Goal: Task Accomplishment & Management: Complete application form

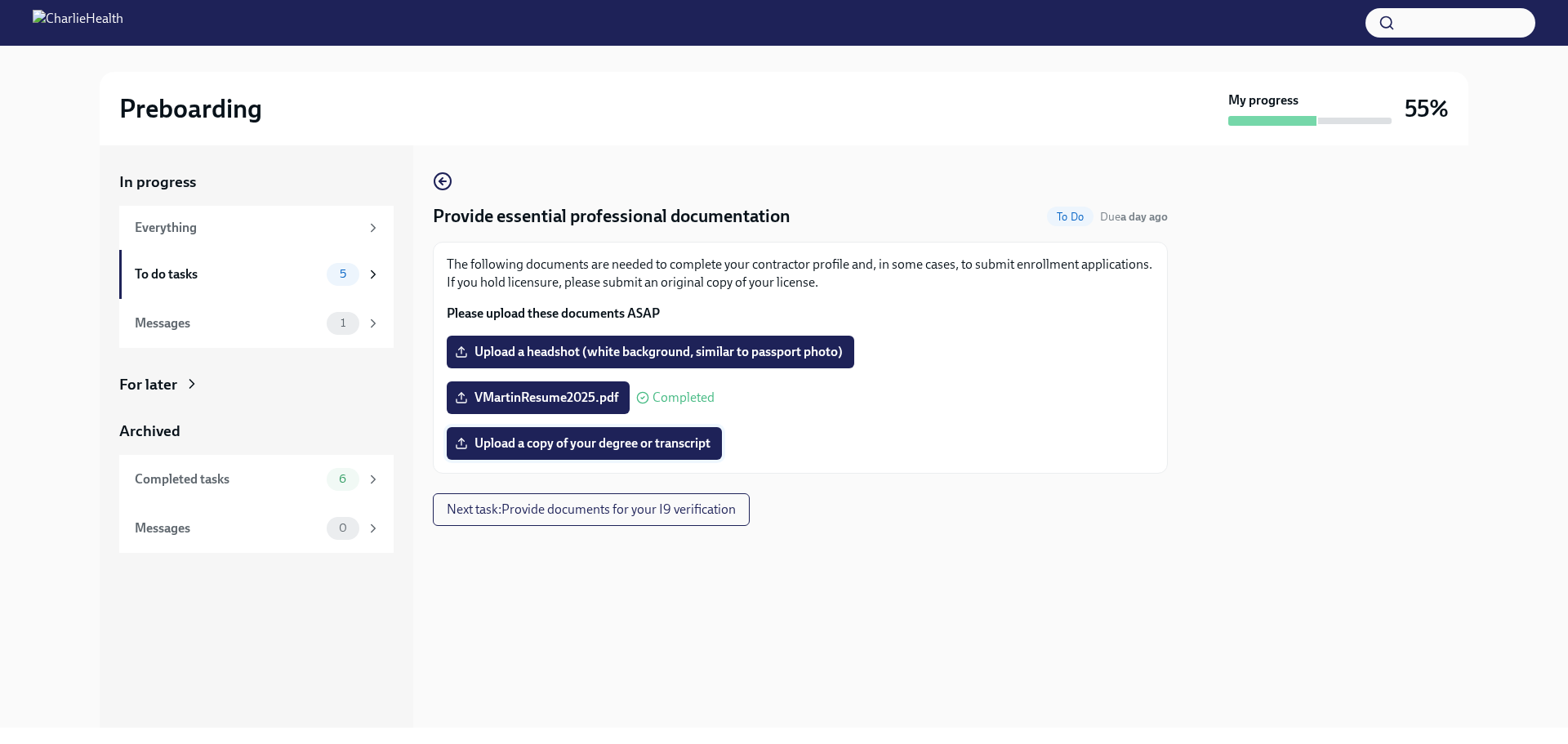
click at [635, 451] on span "Upload a copy of your degree or transcript" at bounding box center [583, 444] width 252 height 17
click at [0, 0] on input "Upload a copy of your degree or transcript" at bounding box center [0, 0] width 0 height 0
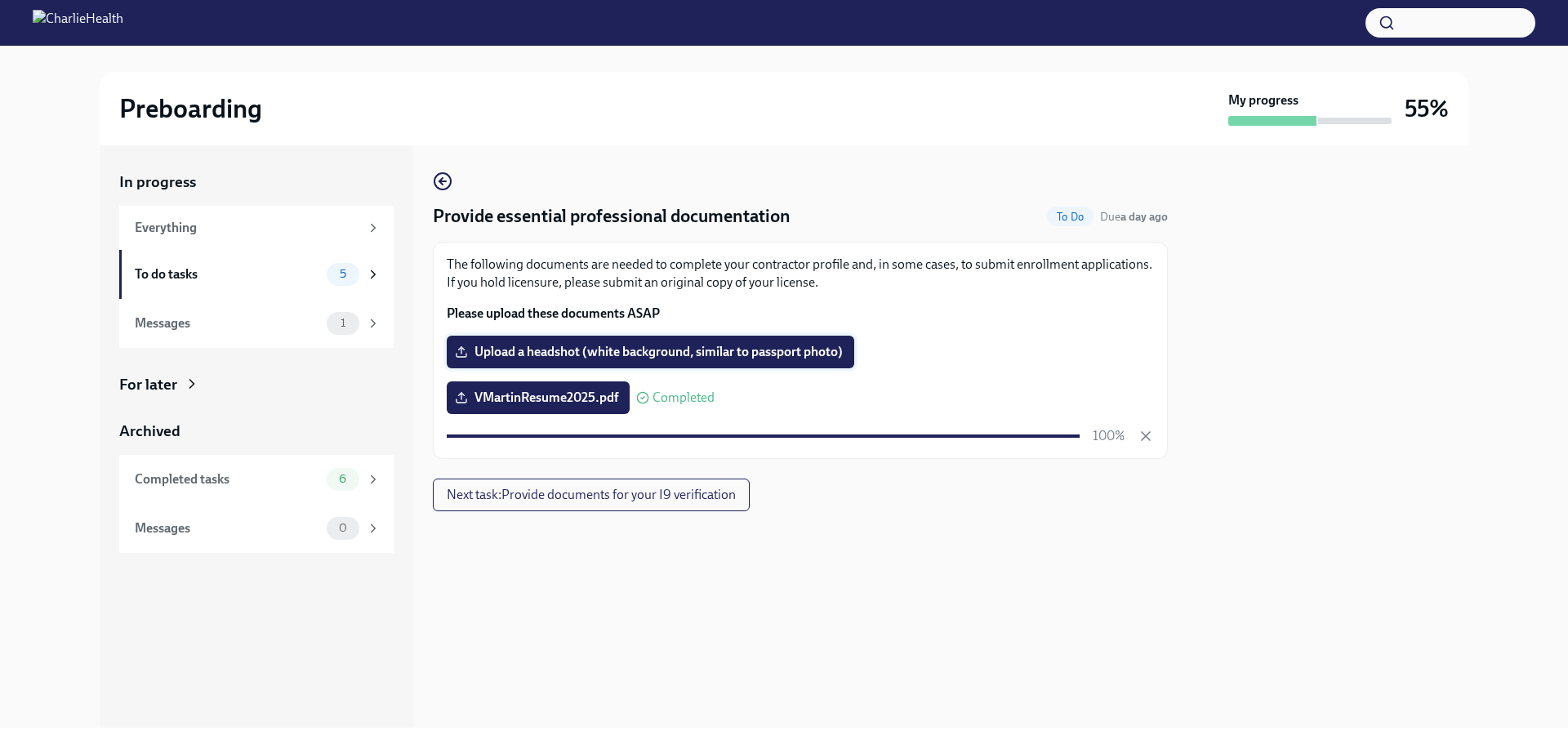
click at [651, 363] on label "Upload a headshot (white background, similar to passport photo)" at bounding box center [651, 351] width 408 height 32
click at [0, 0] on input "Upload a headshot (white background, similar to passport photo)" at bounding box center [0, 0] width 0 height 0
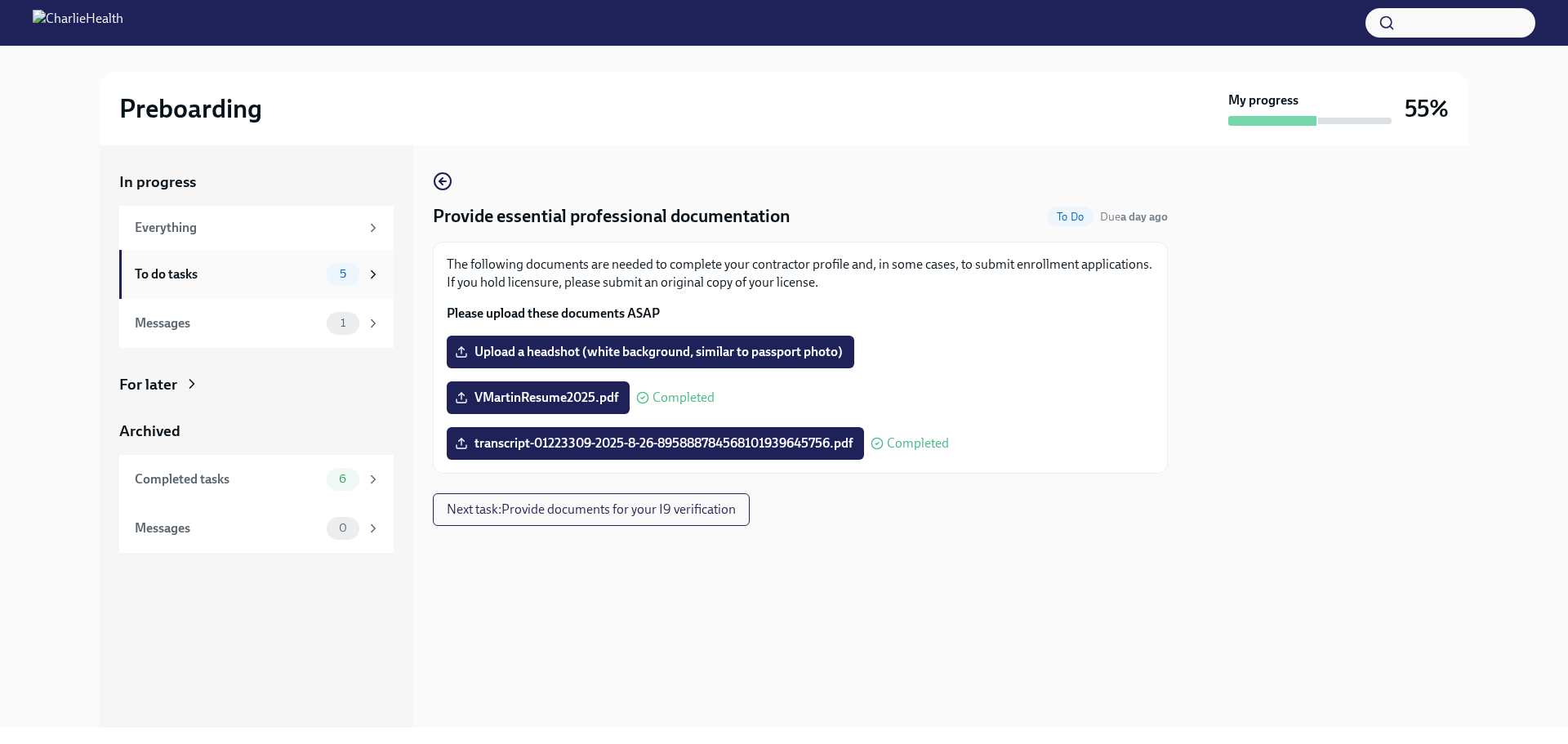
click at [264, 286] on div "To do tasks 5" at bounding box center [256, 274] width 275 height 49
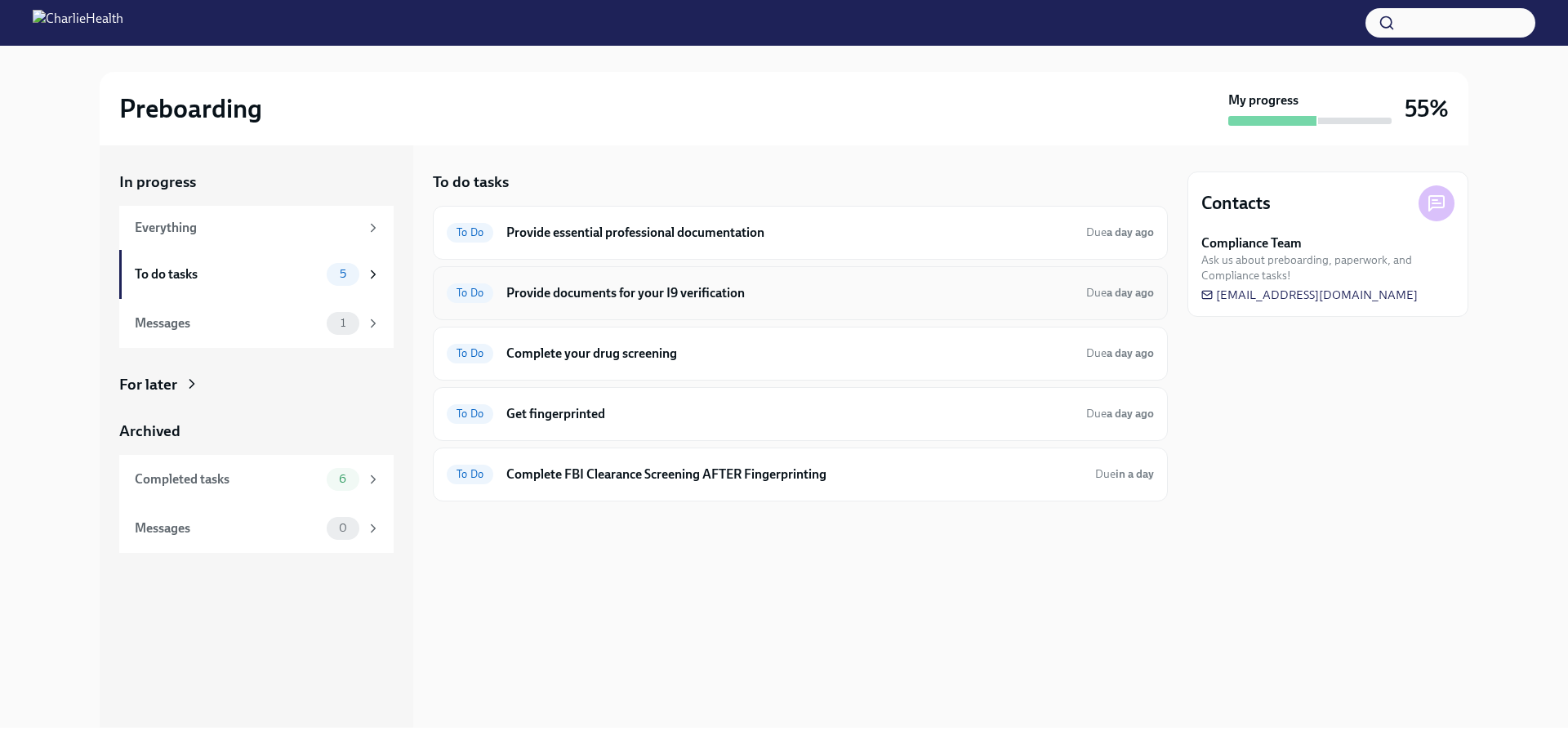
click at [772, 293] on h6 "Provide documents for your I9 verification" at bounding box center [789, 293] width 567 height 18
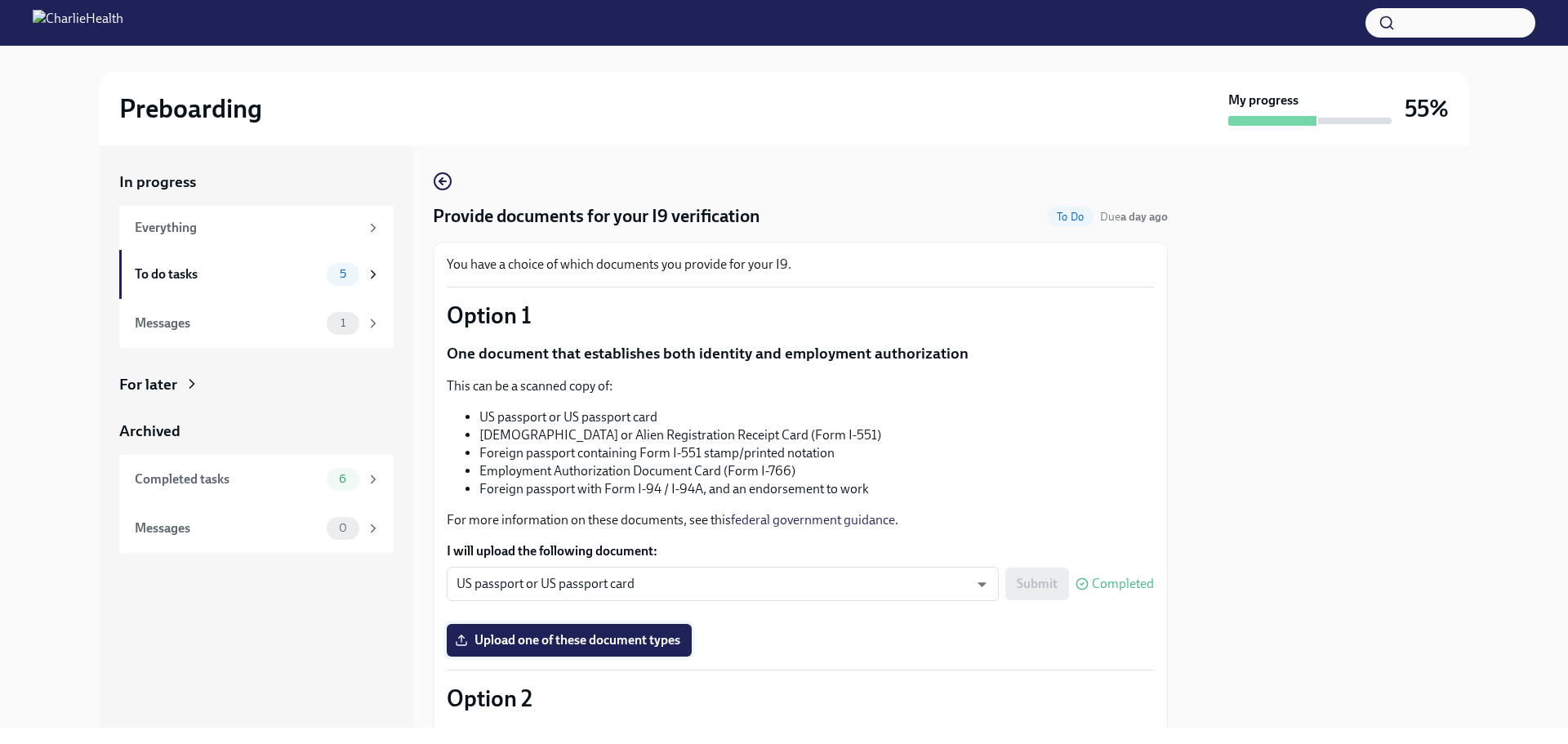
scroll to position [326, 0]
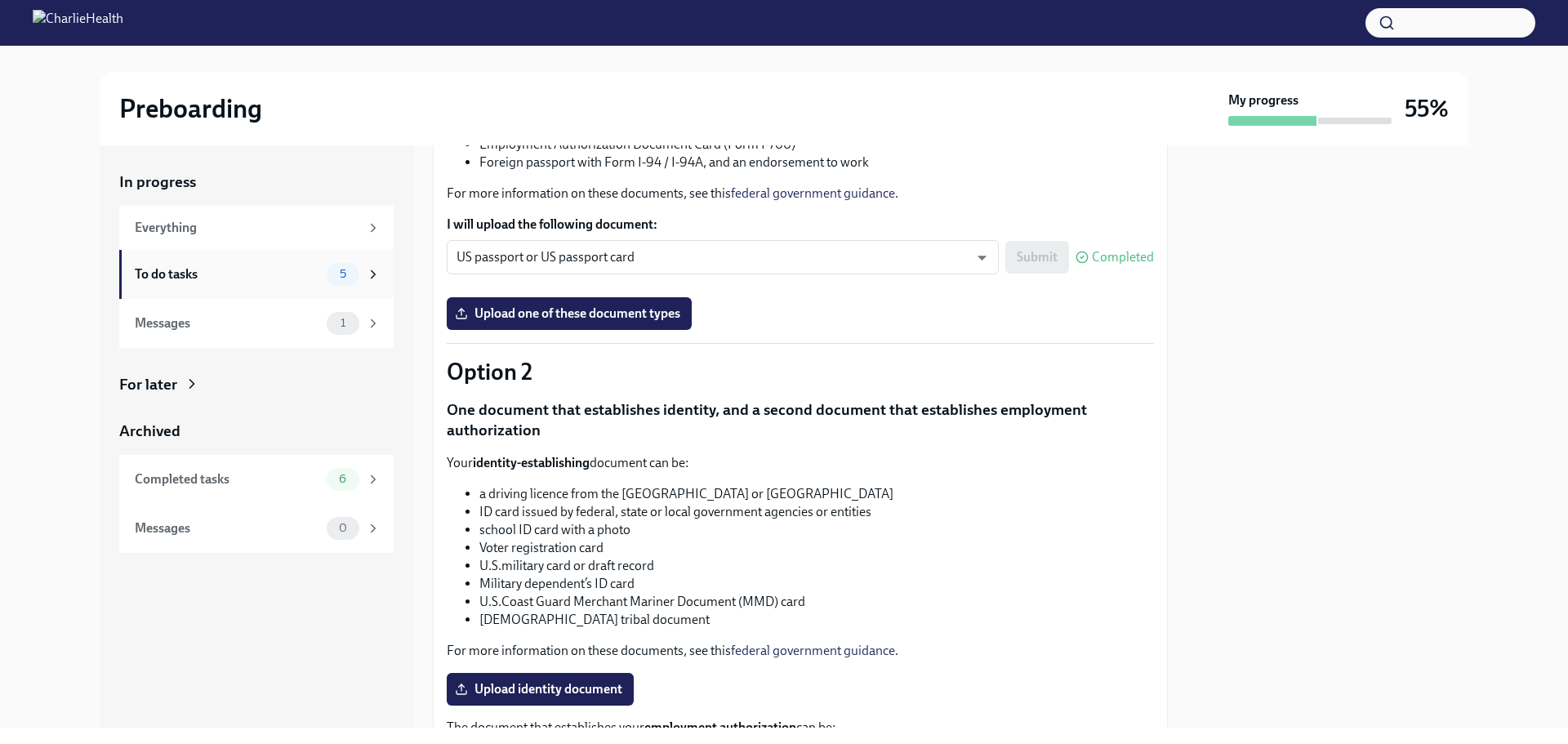
click at [259, 263] on div "To do tasks 5" at bounding box center [256, 274] width 275 height 49
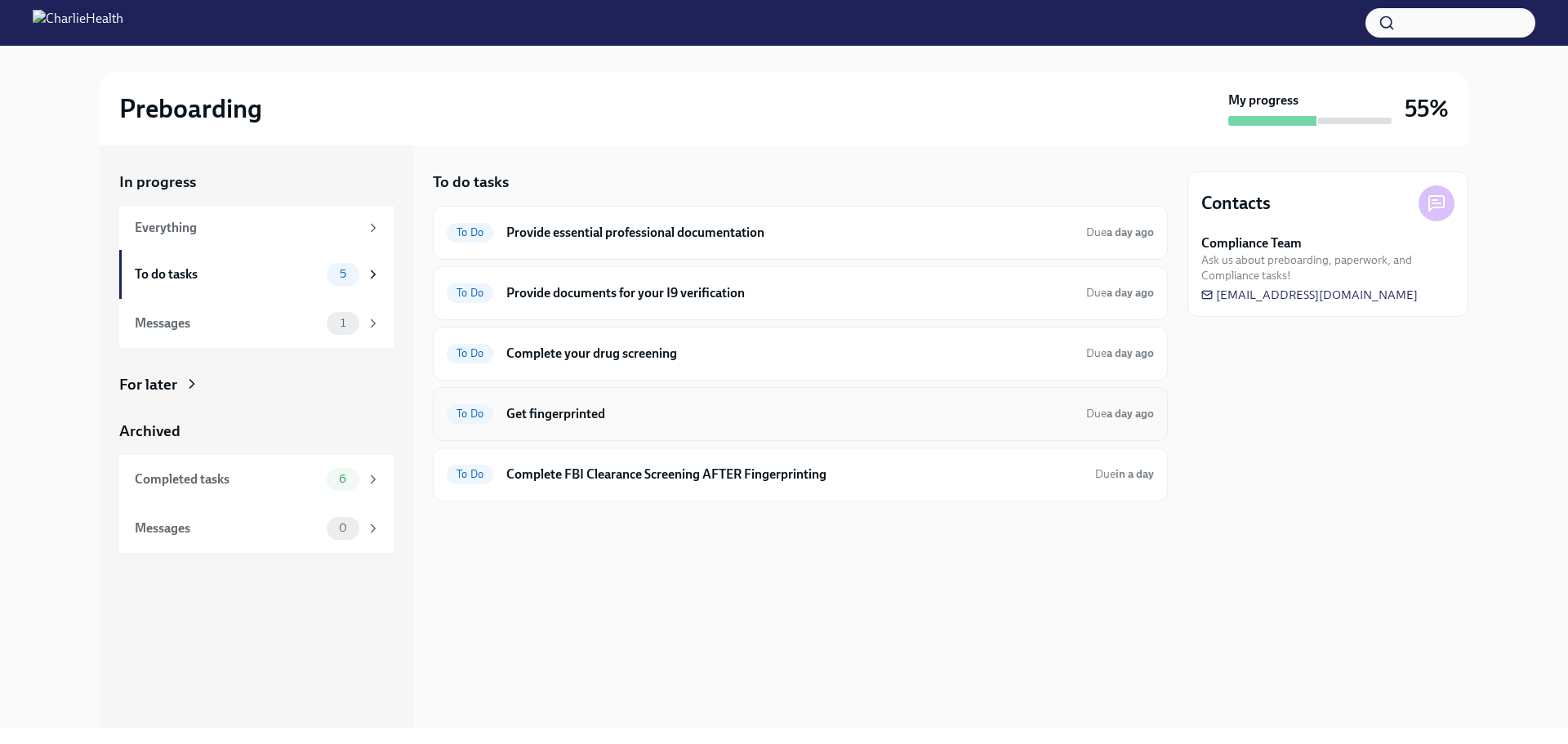
click at [675, 409] on h6 "Get fingerprinted" at bounding box center [789, 414] width 567 height 18
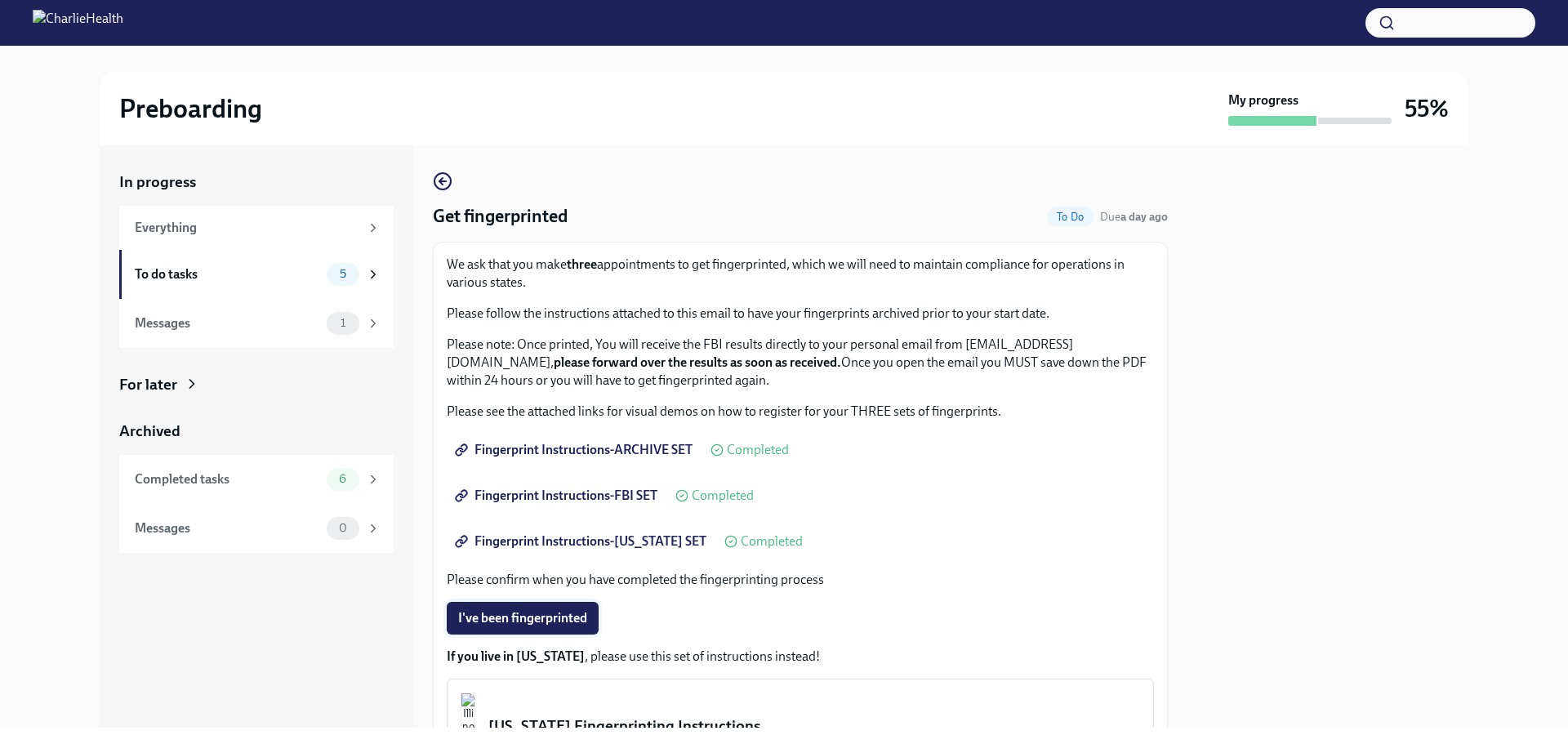
scroll to position [195, 0]
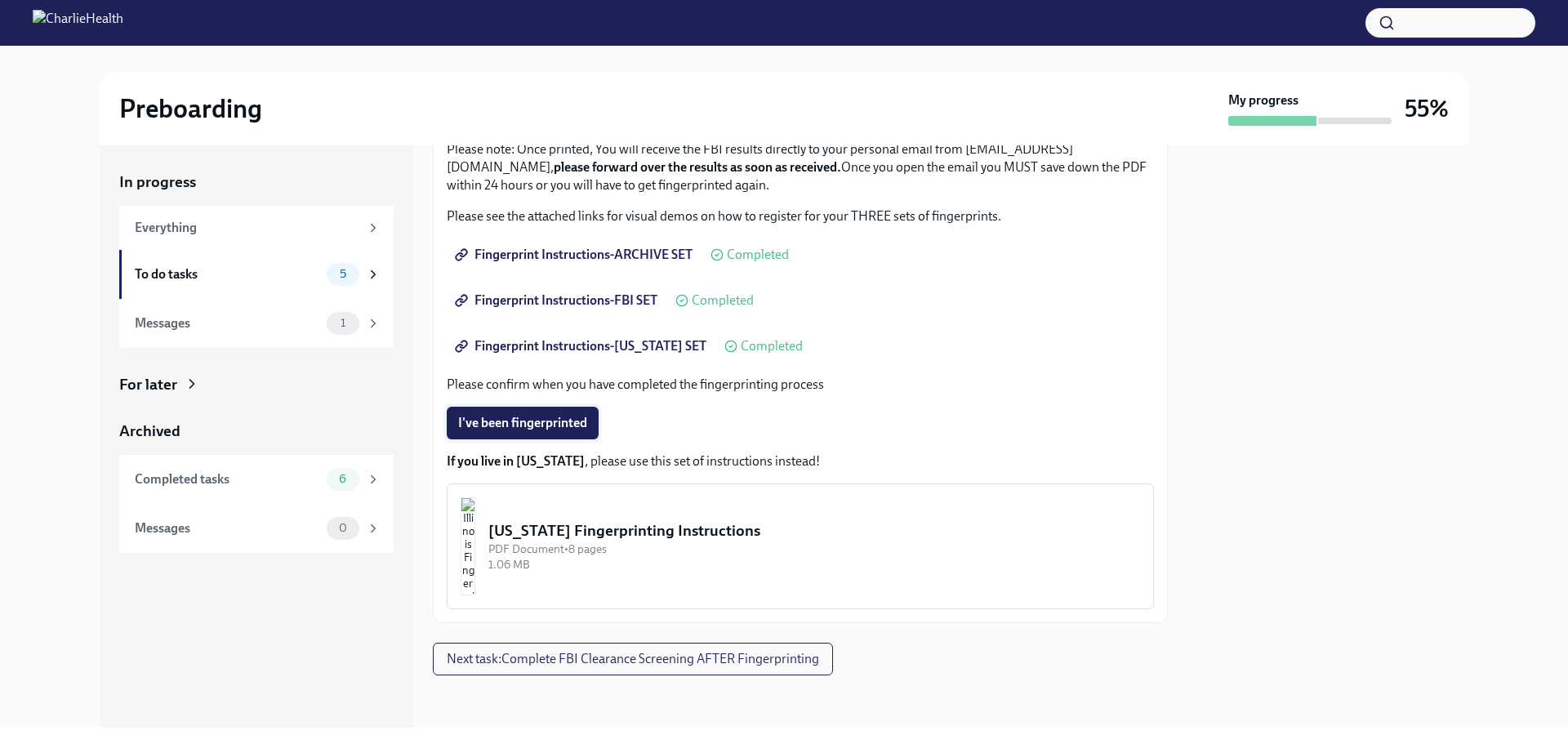
click at [559, 412] on button "I've been fingerprinted" at bounding box center [523, 423] width 151 height 32
click at [669, 649] on button "Next task : Complete FBI Clearance Screening AFTER Fingerprinting" at bounding box center [633, 658] width 400 height 32
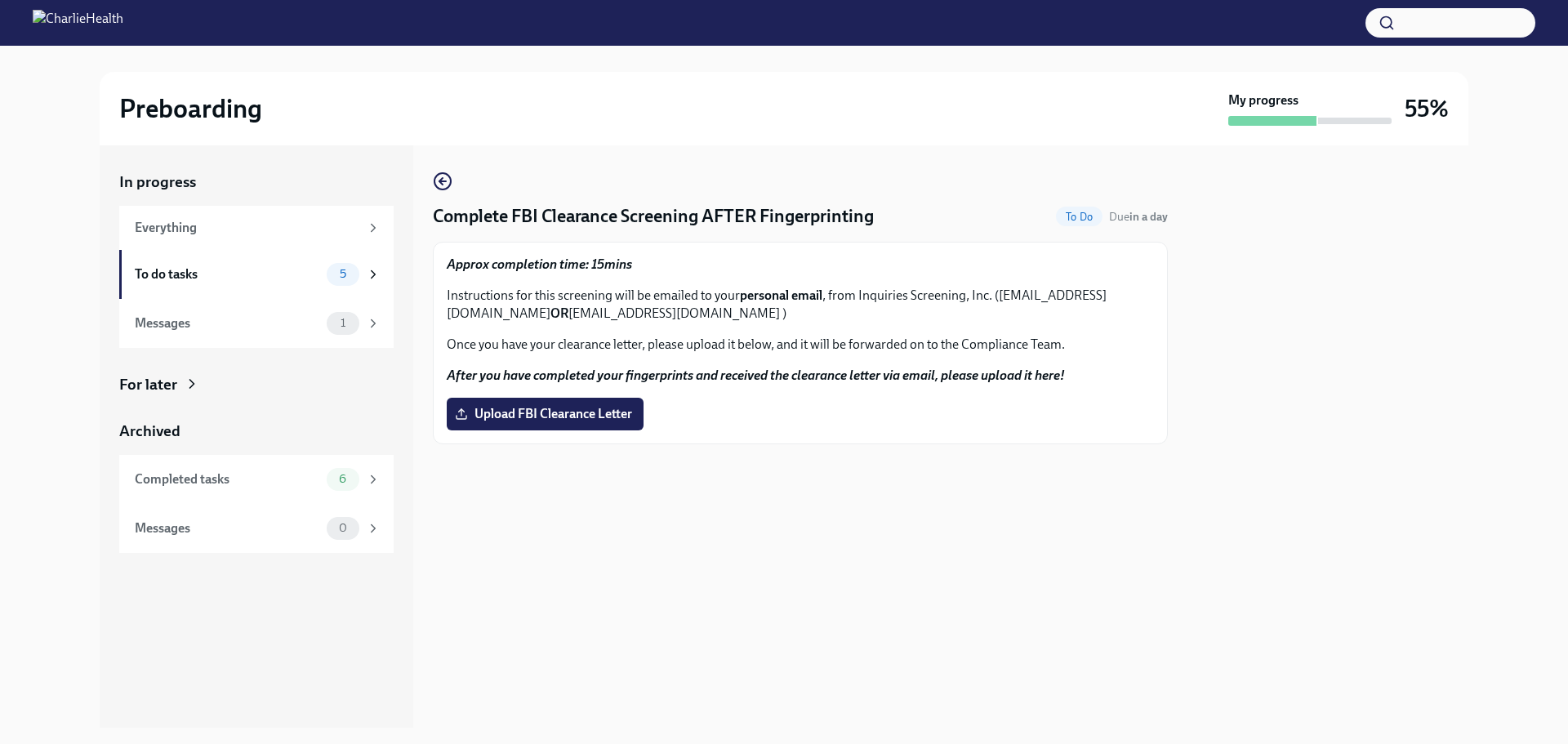
drag, startPoint x: 454, startPoint y: 315, endPoint x: 667, endPoint y: 320, distance: 213.1
click at [670, 320] on p "Instructions for this screening will be emailed to your personal email , from I…" at bounding box center [801, 304] width 707 height 36
copy p "[EMAIL_ADDRESS][DOMAIN_NAME]"
